Goal: Find specific page/section: Find specific page/section

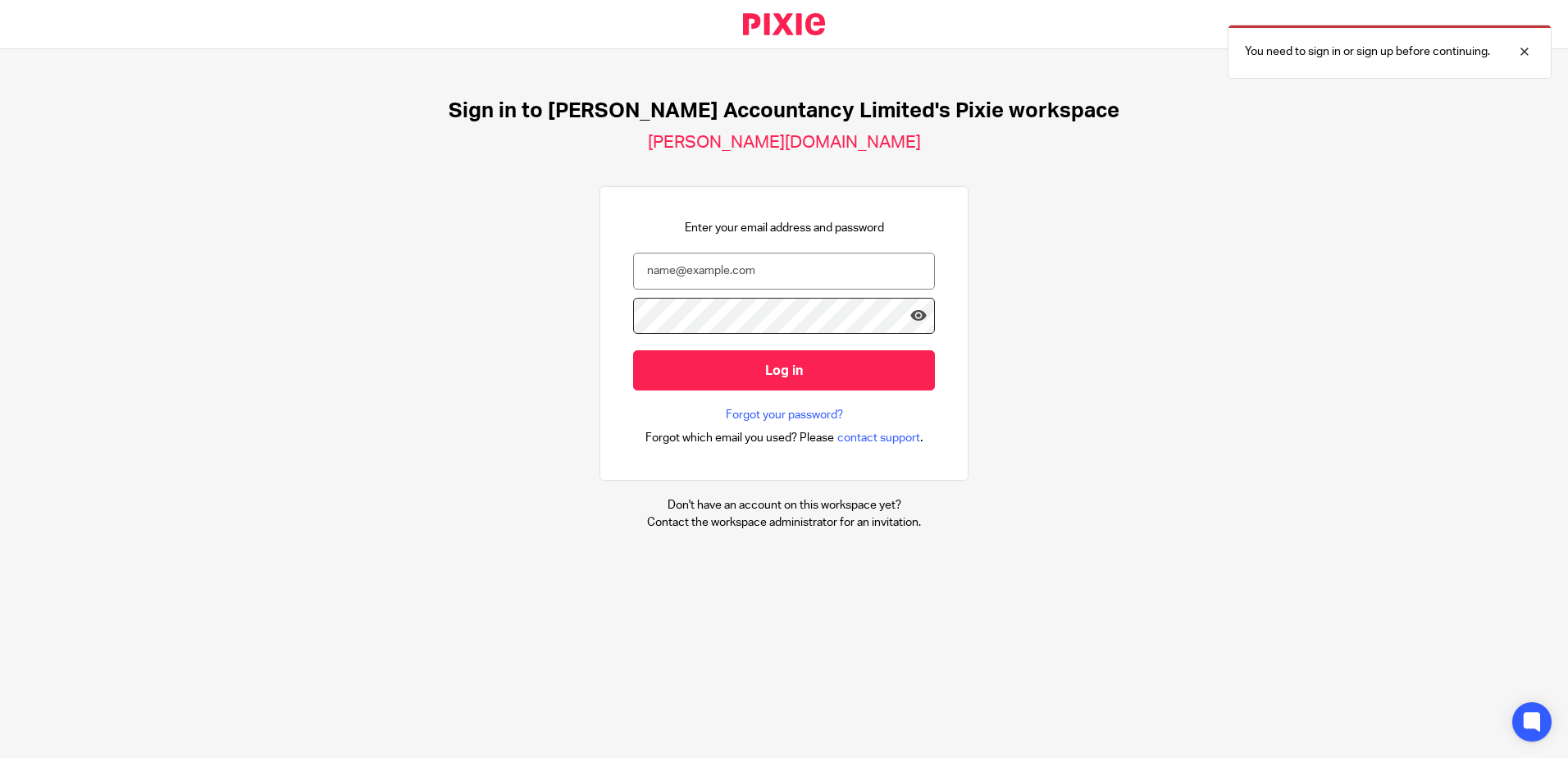
click at [758, 275] on input "email" at bounding box center [784, 270] width 302 height 37
type input "hannah@chatfieldaccountancy.co.uk"
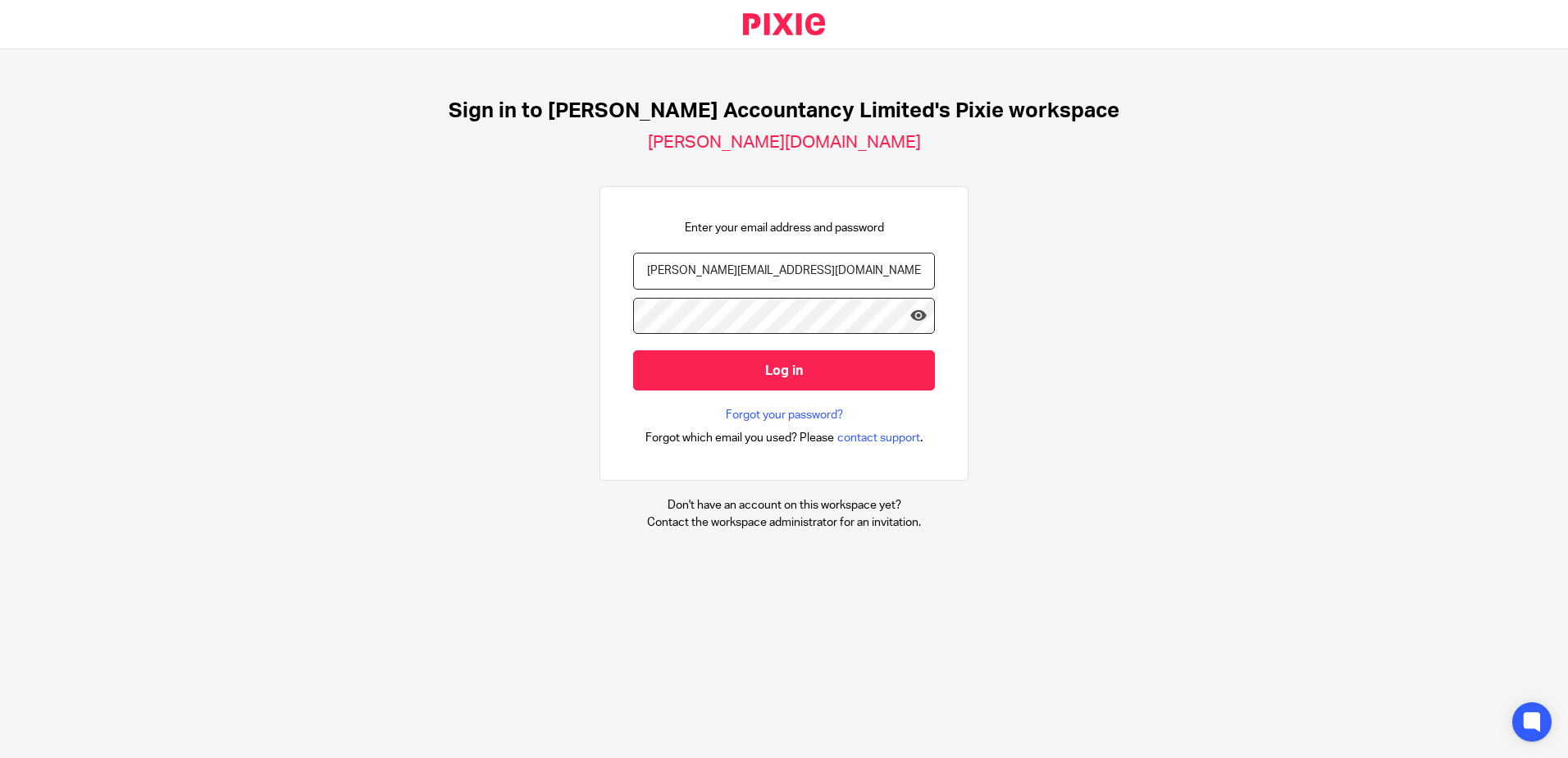
click at [634, 350] on input "Log in" at bounding box center [784, 370] width 302 height 40
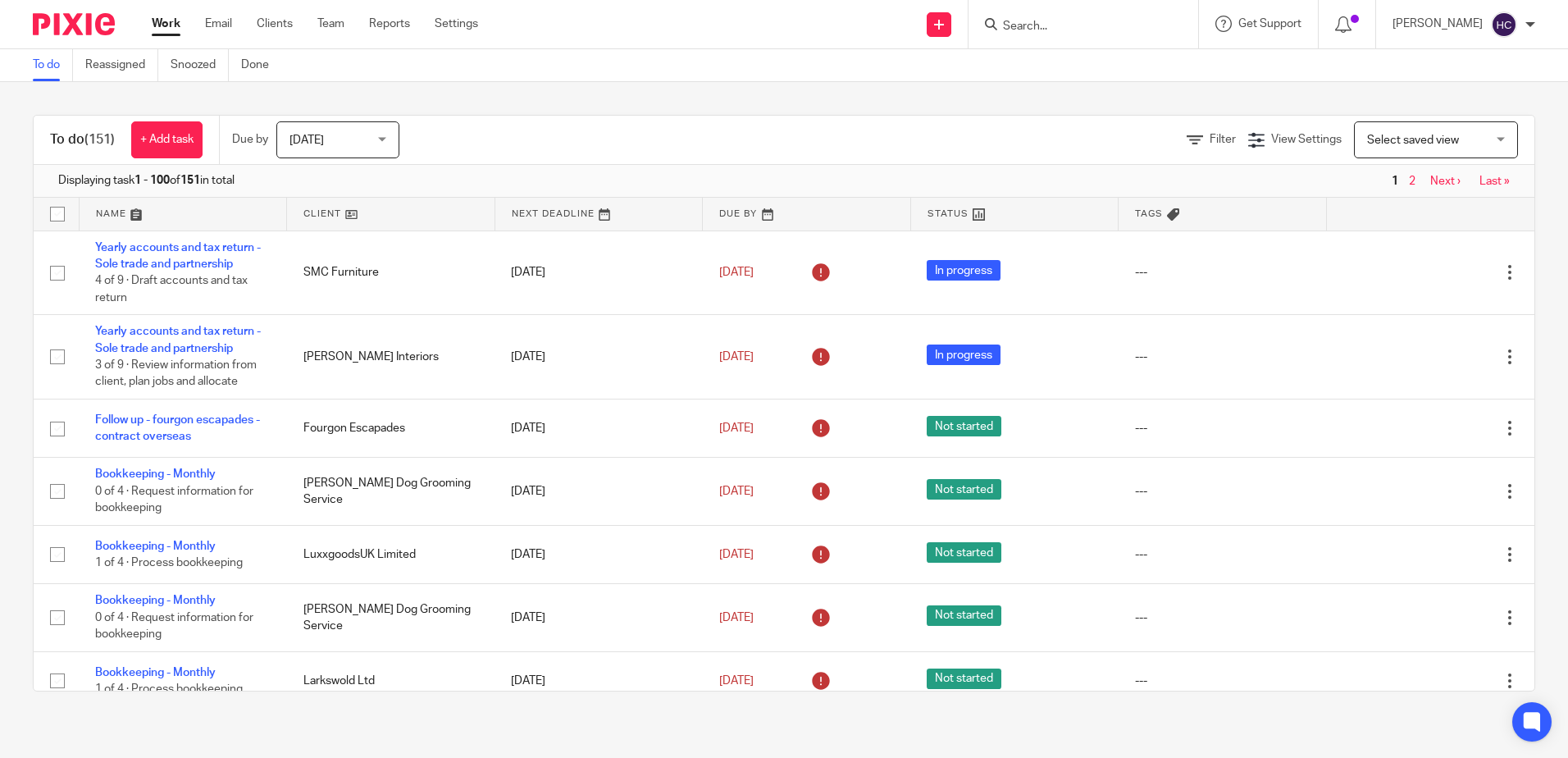
click at [233, 28] on ul "Work Email Clients Team Reports Settings" at bounding box center [327, 23] width 351 height 16
click at [229, 26] on link "Email" at bounding box center [218, 23] width 27 height 16
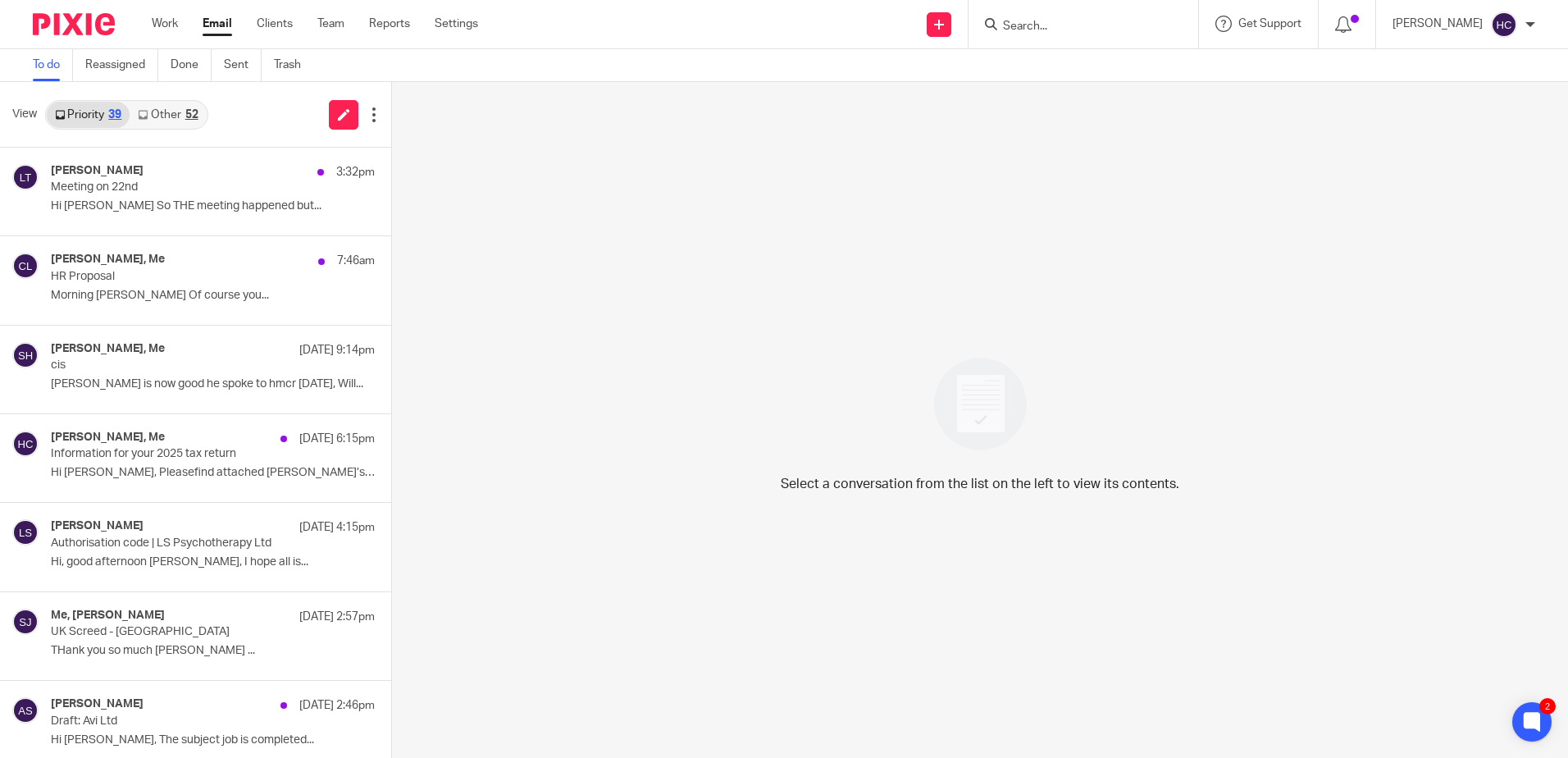
click at [1056, 25] on input "Search" at bounding box center [1075, 27] width 147 height 14
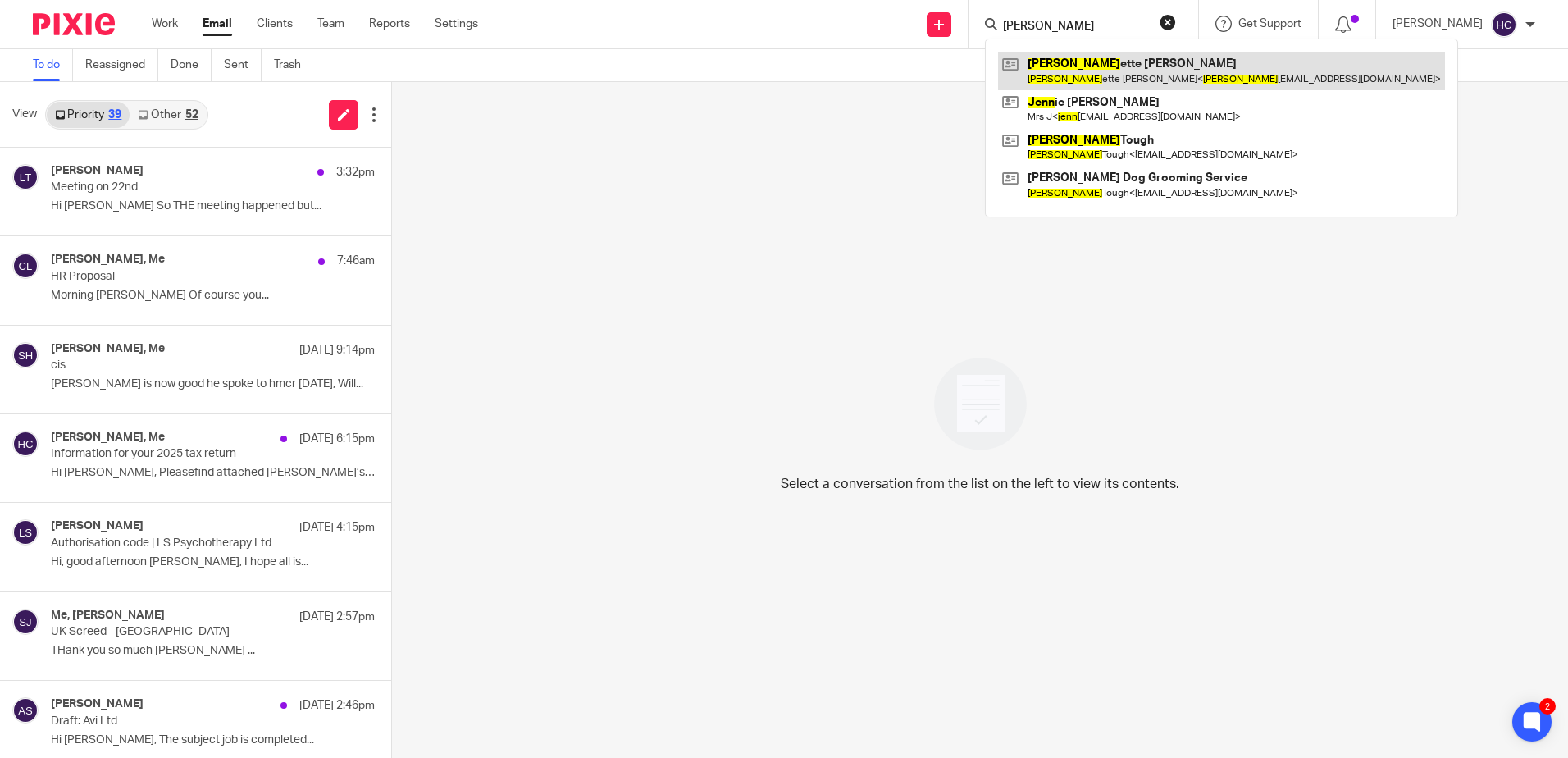
type input "jeann"
click at [1075, 60] on link at bounding box center [1222, 71] width 447 height 38
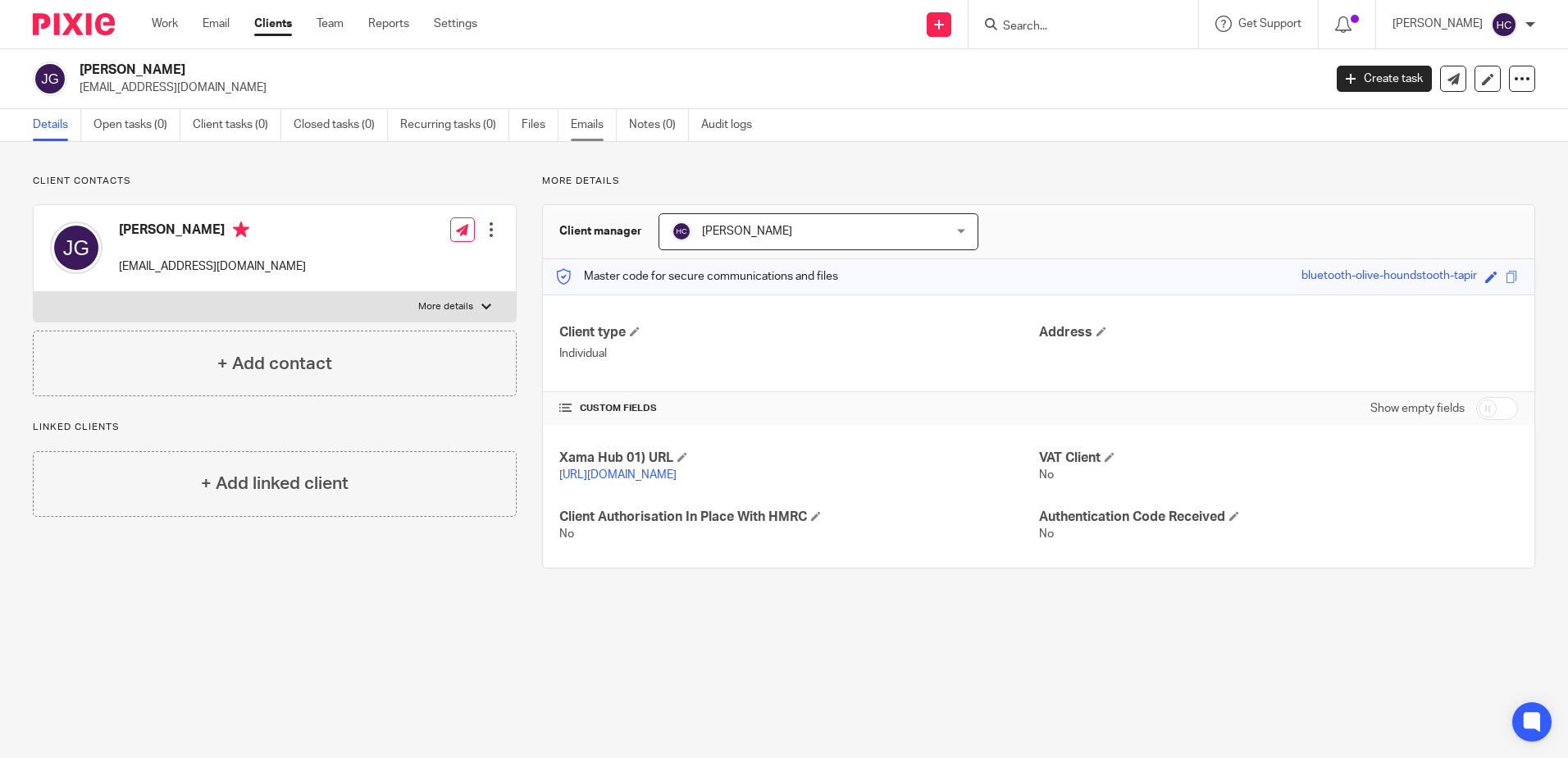
click at [589, 127] on link "Emails" at bounding box center [593, 126] width 46 height 32
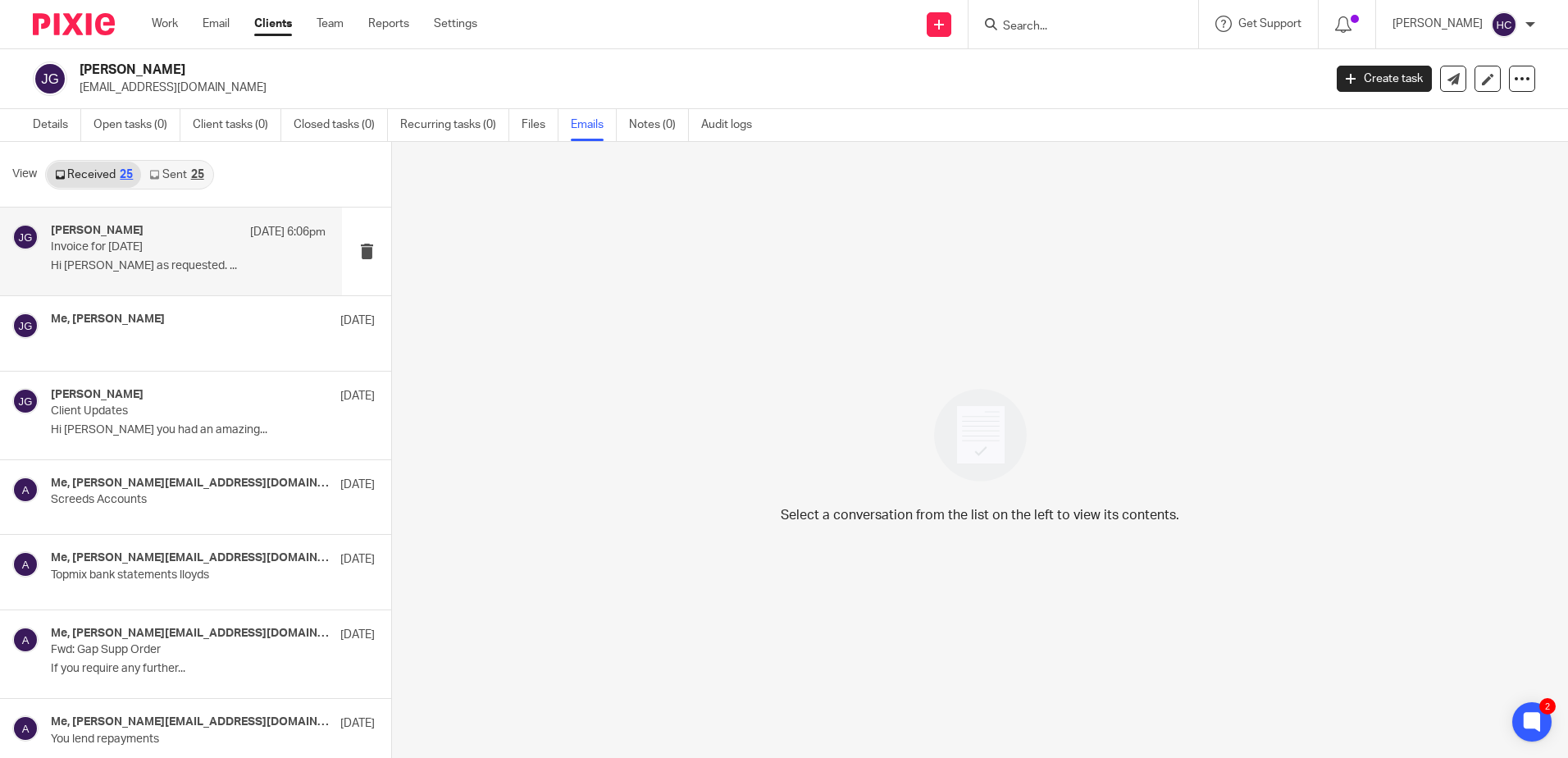
drag, startPoint x: 109, startPoint y: 232, endPoint x: 122, endPoint y: 256, distance: 27.3
click at [109, 232] on h4 "[PERSON_NAME]" at bounding box center [97, 231] width 92 height 14
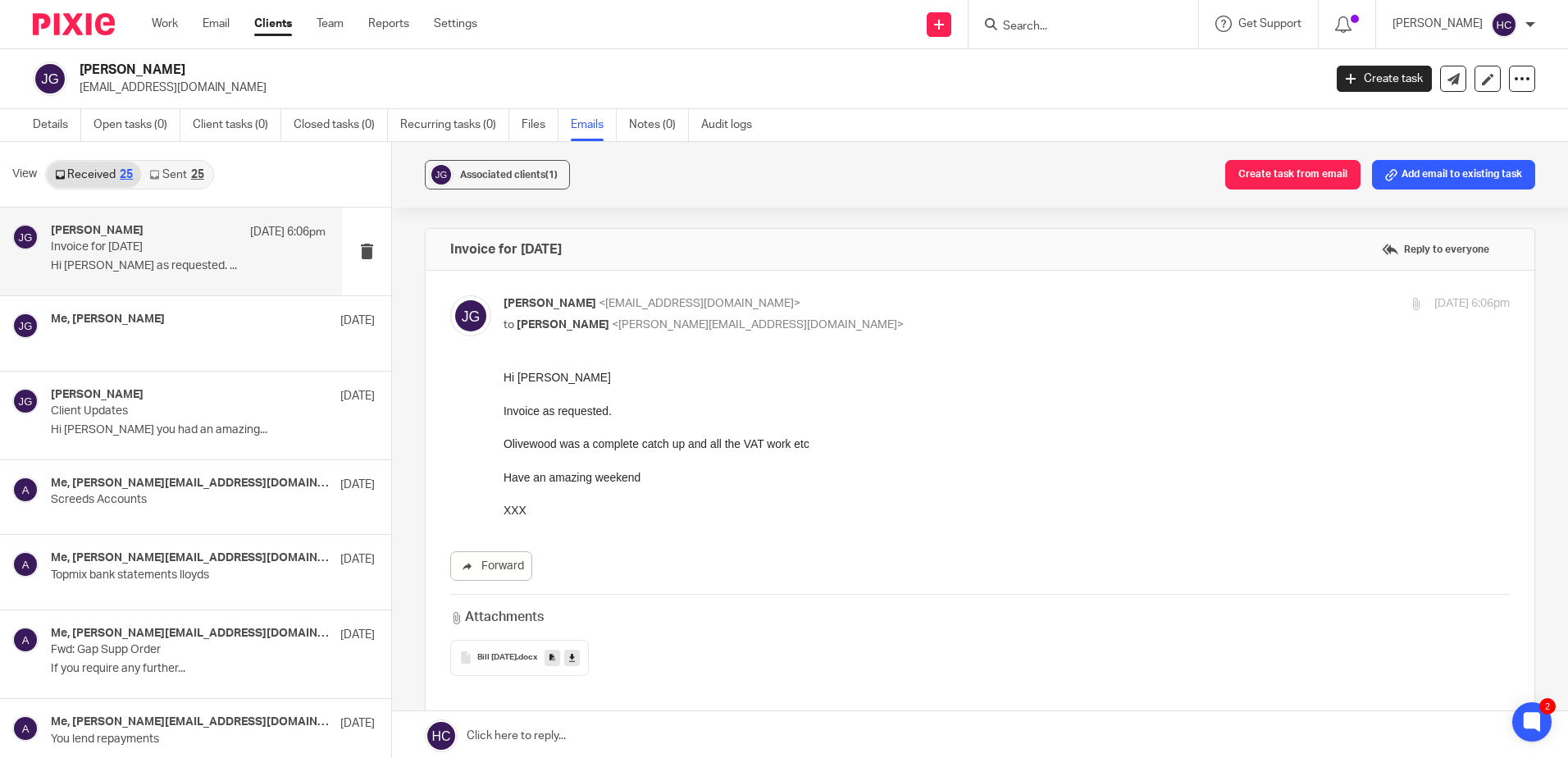
click at [580, 660] on link at bounding box center [572, 658] width 15 height 16
